Goal: Information Seeking & Learning: Learn about a topic

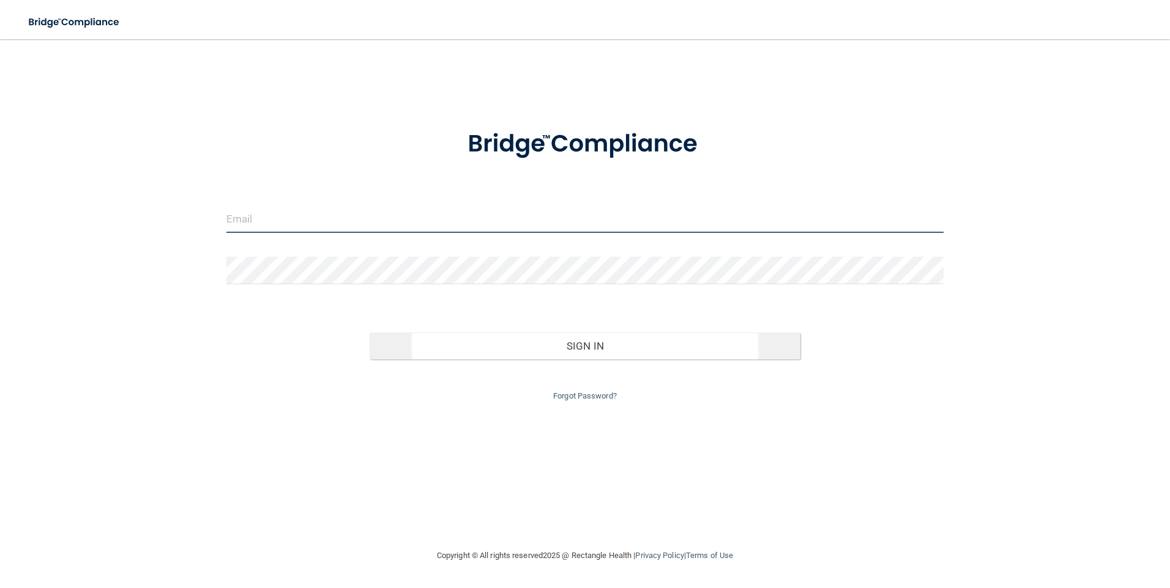
type input "[EMAIL_ADDRESS][DOMAIN_NAME]"
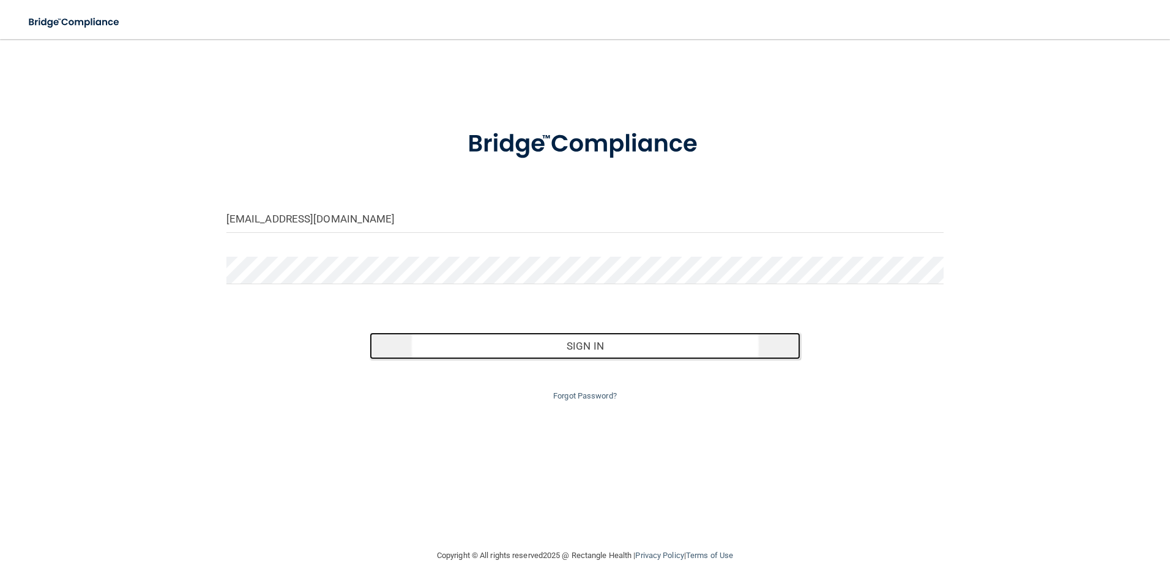
click at [560, 351] on button "Sign In" at bounding box center [584, 346] width 431 height 27
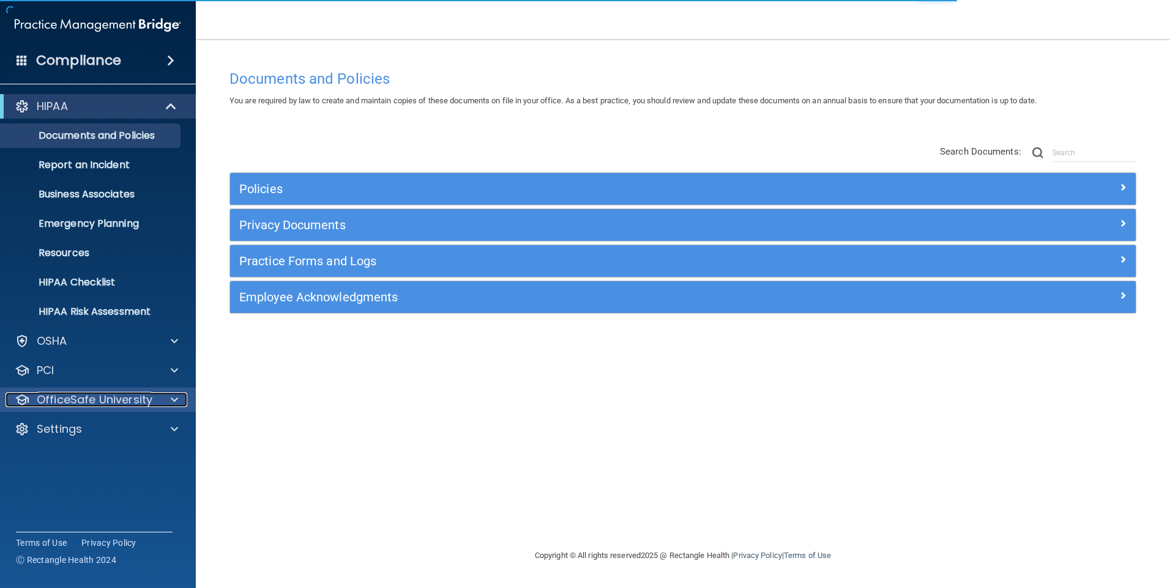
click at [117, 394] on p "OfficeSafe University" at bounding box center [95, 400] width 116 height 15
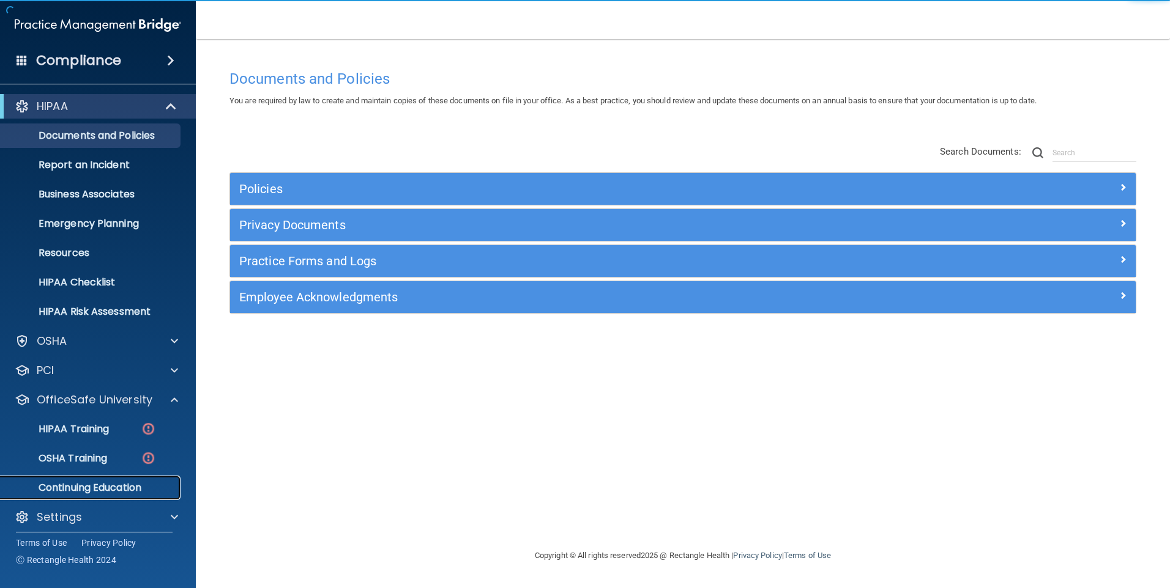
click at [124, 489] on p "Continuing Education" at bounding box center [91, 488] width 167 height 12
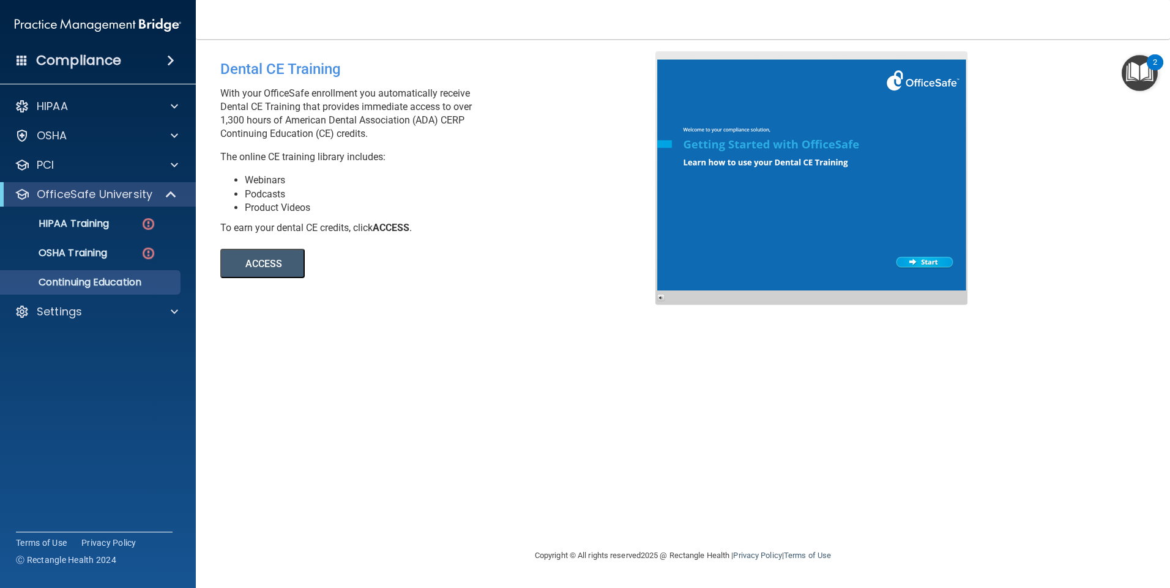
click at [261, 268] on button "ACCESS" at bounding box center [262, 263] width 84 height 29
click at [286, 264] on button "ACCESS" at bounding box center [262, 263] width 84 height 29
